Goal: Information Seeking & Learning: Find specific fact

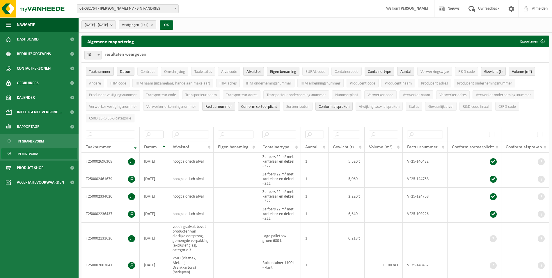
click at [173, 6] on span at bounding box center [176, 9] width 6 height 8
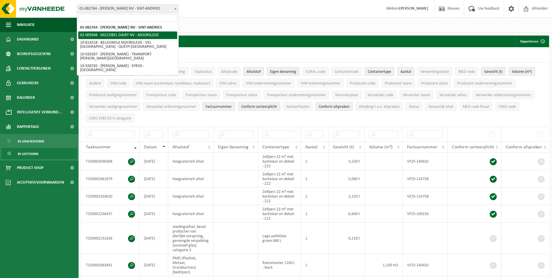
select select "1949"
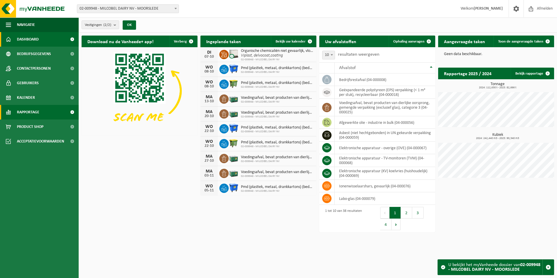
click at [43, 116] on link "Rapportage" at bounding box center [39, 112] width 79 height 15
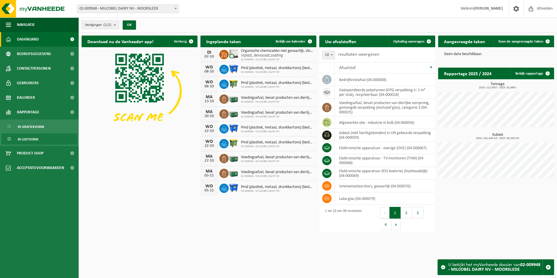
click at [45, 136] on link "In lijstvorm" at bounding box center [39, 138] width 76 height 11
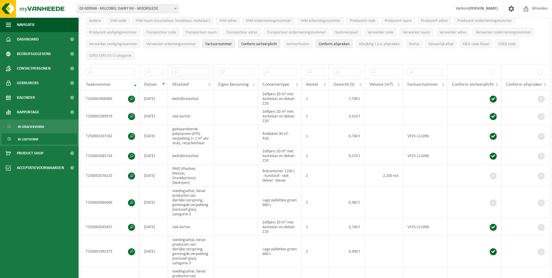
scroll to position [58, 0]
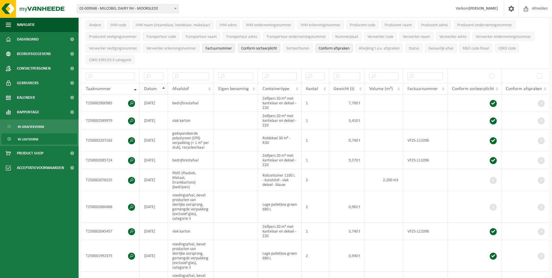
click at [166, 87] on th "Datum" at bounding box center [154, 88] width 28 height 11
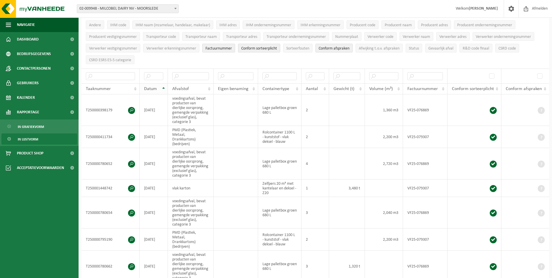
click at [163, 88] on th "Datum" at bounding box center [154, 88] width 28 height 11
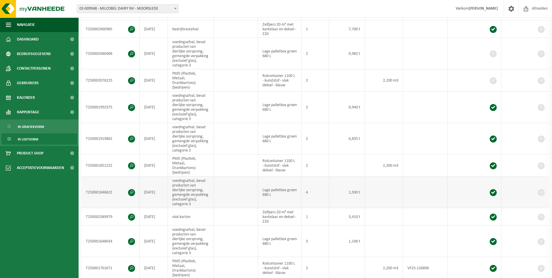
scroll to position [146, 0]
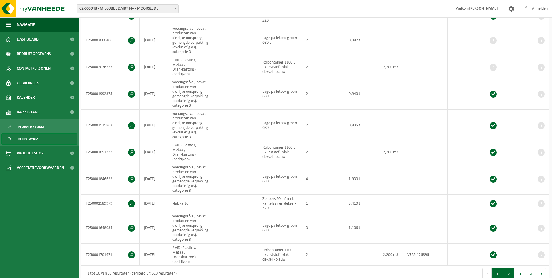
click at [512, 268] on button "2" at bounding box center [508, 274] width 11 height 12
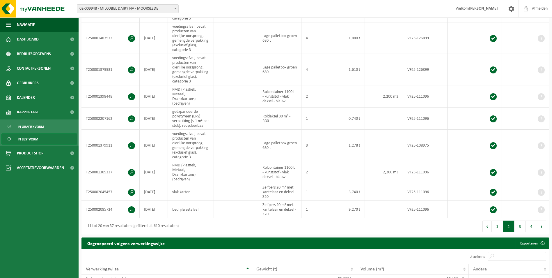
scroll to position [238, 0]
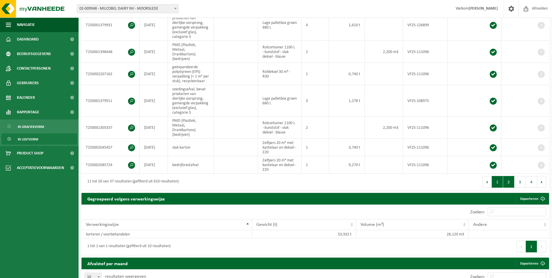
click at [500, 176] on button "1" at bounding box center [497, 182] width 11 height 12
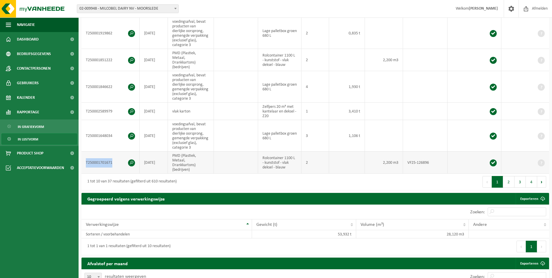
drag, startPoint x: 115, startPoint y: 151, endPoint x: 83, endPoint y: 146, distance: 32.7
click at [83, 151] on td "T250001701671" at bounding box center [111, 162] width 58 height 22
copy td "T250001701671"
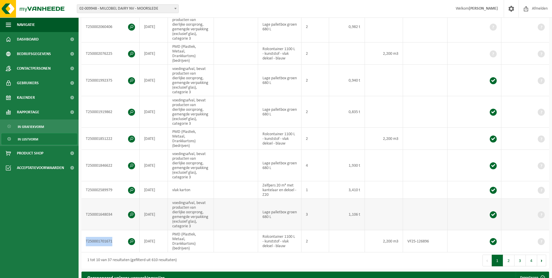
scroll to position [179, 0]
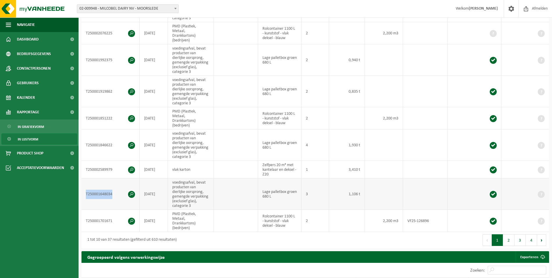
drag, startPoint x: 116, startPoint y: 182, endPoint x: 87, endPoint y: 184, distance: 28.9
click at [87, 184] on td "T250001648034" at bounding box center [111, 193] width 58 height 31
copy td "T250001648034"
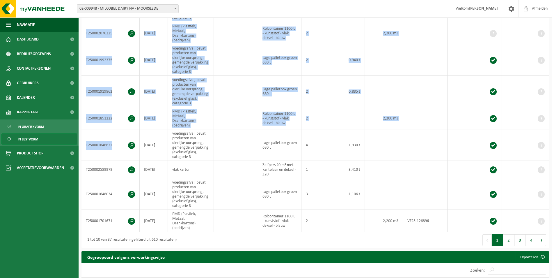
drag, startPoint x: 115, startPoint y: 134, endPoint x: 79, endPoint y: 135, distance: 35.6
click at [79, 135] on div "Algemene rapportering Exporteren Enkel mijn selectie Alle beschikbare kolommen …" at bounding box center [316, 53] width 474 height 395
drag, startPoint x: 79, startPoint y: 135, endPoint x: 116, endPoint y: 135, distance: 36.4
click at [116, 135] on td "T250001846622" at bounding box center [111, 144] width 58 height 31
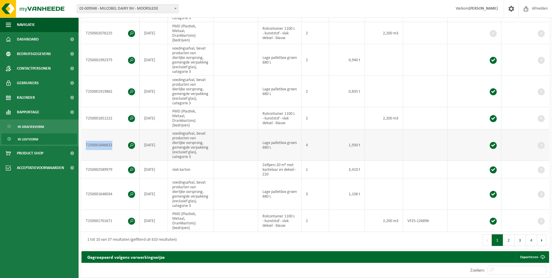
drag, startPoint x: 113, startPoint y: 135, endPoint x: 86, endPoint y: 138, distance: 27.2
click at [86, 138] on td "T250001846622" at bounding box center [111, 144] width 58 height 31
copy td "T250001846622"
drag, startPoint x: 116, startPoint y: 109, endPoint x: 85, endPoint y: 111, distance: 30.4
click at [85, 111] on td "T250001851222" at bounding box center [111, 118] width 58 height 22
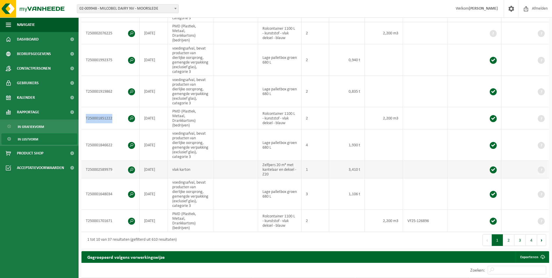
copy td "T250001851222"
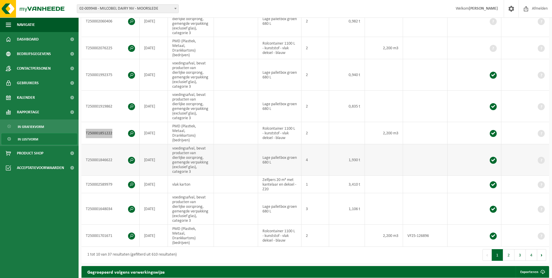
scroll to position [150, 0]
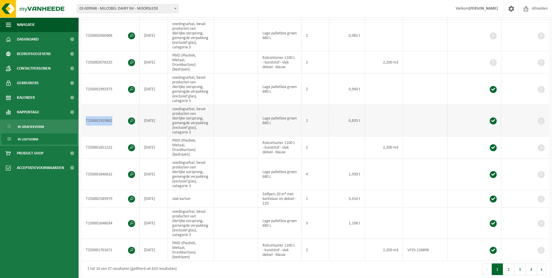
drag, startPoint x: 115, startPoint y: 116, endPoint x: 82, endPoint y: 114, distance: 33.0
click at [82, 114] on td "T250001919862" at bounding box center [111, 120] width 58 height 31
copy td "T250001919862"
drag, startPoint x: 116, startPoint y: 81, endPoint x: 85, endPoint y: 86, distance: 31.2
click at [85, 86] on td "T250001992375" at bounding box center [111, 88] width 58 height 31
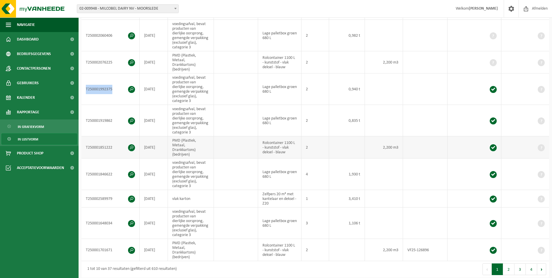
copy td "T250001992375"
drag, startPoint x: 114, startPoint y: 59, endPoint x: 82, endPoint y: 59, distance: 31.2
click at [82, 59] on td "T250002076225" at bounding box center [111, 62] width 58 height 22
copy td "T250002076225"
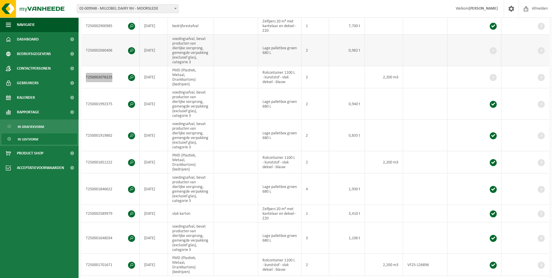
scroll to position [121, 0]
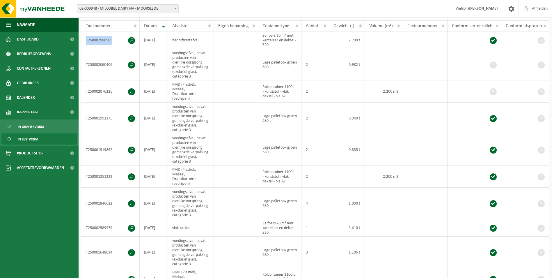
drag, startPoint x: 108, startPoint y: 39, endPoint x: 81, endPoint y: 37, distance: 27.5
click at [81, 37] on div "Algemene rapportering Exporteren Enkel mijn selectie Alle beschikbare kolommen …" at bounding box center [316, 111] width 474 height 395
copy div "Taaknummer Datum Afvalstof Eigen benaming Containertype Aantal Gewicht (t) Volu…"
drag, startPoint x: 112, startPoint y: 217, endPoint x: 85, endPoint y: 218, distance: 26.8
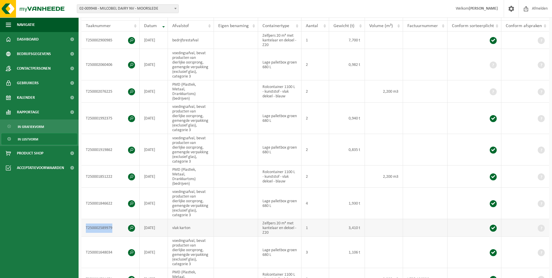
click at [85, 219] on td "T250002589979" at bounding box center [111, 227] width 58 height 17
copy td "T250002589979"
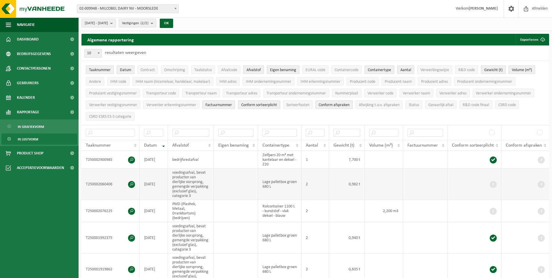
scroll to position [0, 0]
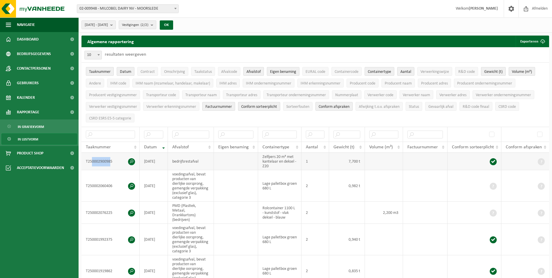
drag, startPoint x: 112, startPoint y: 160, endPoint x: 91, endPoint y: 161, distance: 20.4
click at [91, 161] on td "T250002900985" at bounding box center [111, 161] width 58 height 17
drag, startPoint x: 91, startPoint y: 161, endPoint x: 115, endPoint y: 159, distance: 24.0
click at [115, 159] on td "T250002900985" at bounding box center [111, 161] width 58 height 17
